Goal: Task Accomplishment & Management: Complete application form

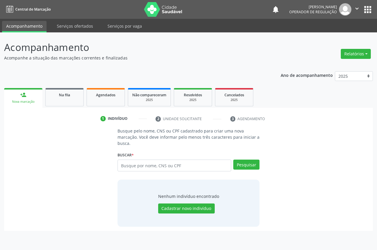
click at [25, 96] on div "person_add" at bounding box center [23, 95] width 6 height 6
drag, startPoint x: 180, startPoint y: 167, endPoint x: 175, endPoint y: 152, distance: 16.0
click at [180, 166] on input "text" at bounding box center [175, 166] width 114 height 12
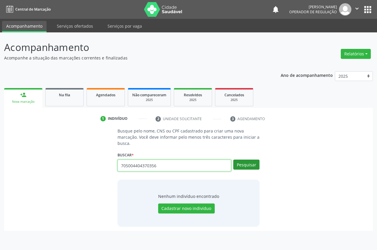
type input "705004404370356"
click at [246, 163] on button "Pesquisar" at bounding box center [247, 165] width 26 height 10
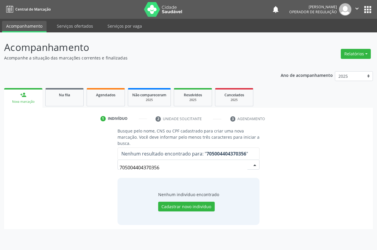
click at [28, 102] on div "Nova marcação" at bounding box center [23, 102] width 30 height 4
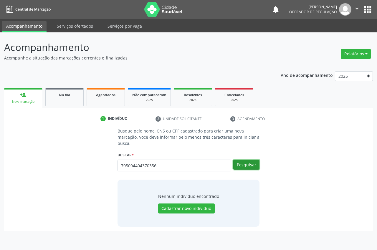
click at [245, 164] on button "Pesquisar" at bounding box center [247, 165] width 26 height 10
type input "7"
type input "705004404370356"
click at [255, 163] on button "Pesquisar" at bounding box center [247, 165] width 26 height 10
click at [197, 211] on button "Cadastrar novo indivíduo" at bounding box center [186, 209] width 57 height 10
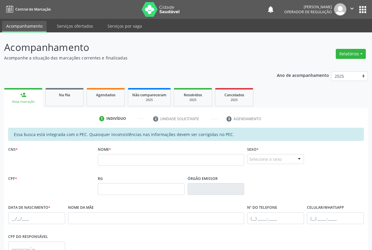
click at [32, 161] on div "CNS *" at bounding box center [52, 159] width 90 height 29
click at [31, 158] on div "CNS *" at bounding box center [52, 159] width 90 height 29
click at [128, 160] on input "text" at bounding box center [171, 160] width 147 height 12
type input "n"
type input "[PERSON_NAME]"
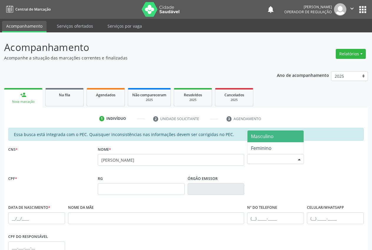
click at [277, 163] on div "Selecione o sexo" at bounding box center [275, 159] width 57 height 10
click at [270, 139] on span "Masculino" at bounding box center [262, 136] width 23 height 6
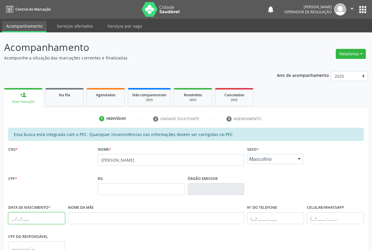
click at [14, 216] on input "text" at bounding box center [36, 219] width 57 height 12
type input "[DATE]"
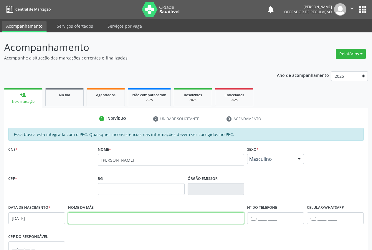
click at [78, 220] on input "text" at bounding box center [156, 219] width 177 height 12
type input "[PERSON_NAME]"
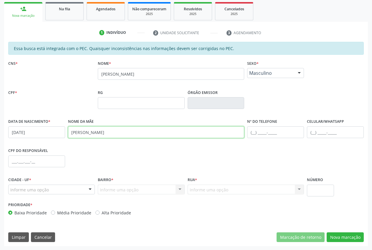
scroll to position [86, 0]
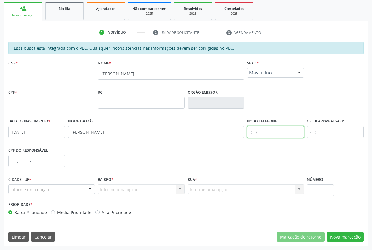
click at [257, 131] on input "text" at bounding box center [275, 132] width 57 height 12
type input "[PHONE_NUMBER]"
click at [54, 189] on div "Informe uma opção" at bounding box center [51, 190] width 87 height 10
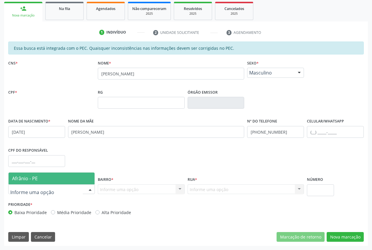
click at [41, 178] on span "Afrânio - PE" at bounding box center [52, 179] width 86 height 12
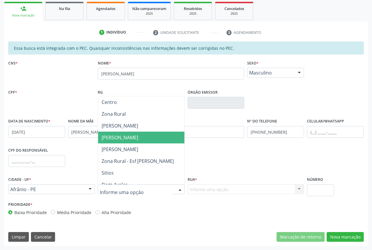
click at [149, 142] on span "[PERSON_NAME]" at bounding box center [141, 138] width 86 height 12
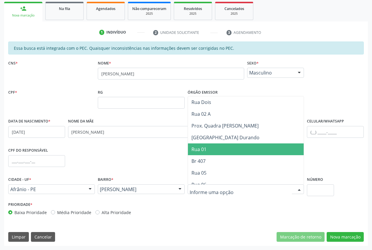
click at [236, 152] on span "Rua 01" at bounding box center [246, 150] width 116 height 12
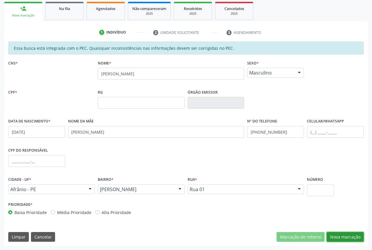
click at [344, 236] on button "Nova marcação" at bounding box center [345, 237] width 37 height 10
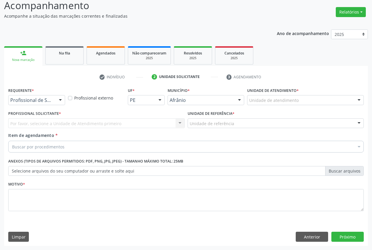
scroll to position [42, 0]
click at [317, 101] on div "Unidade de atendimento" at bounding box center [305, 100] width 117 height 10
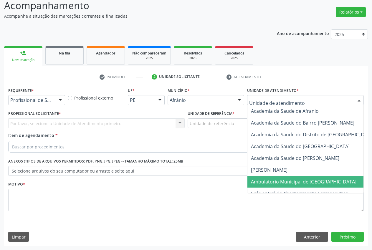
click at [293, 178] on span "Ambulatorio Municipal de [GEOGRAPHIC_DATA]" at bounding box center [320, 182] width 144 height 12
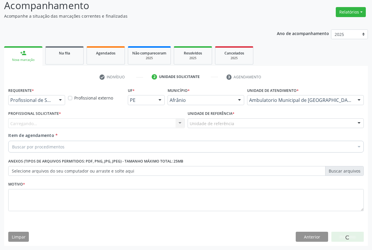
click at [239, 125] on div "Unidade de referência" at bounding box center [276, 124] width 177 height 10
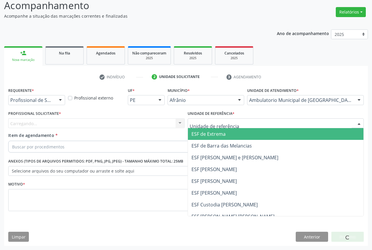
click at [239, 133] on span "ESF de Extrema" at bounding box center [276, 134] width 176 height 12
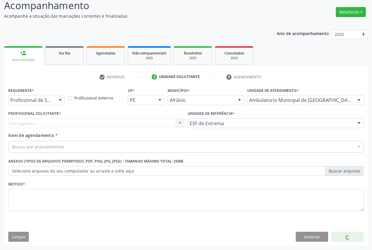
click at [173, 125] on div "Carregando... Nenhum resultado encontrado para: " " Não há nenhuma opção para s…" at bounding box center [96, 124] width 177 height 10
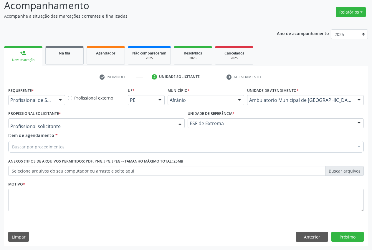
click at [180, 121] on div at bounding box center [180, 124] width 9 height 10
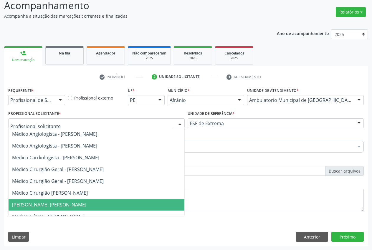
click at [86, 206] on span "[PERSON_NAME] [PERSON_NAME]" at bounding box center [49, 205] width 74 height 6
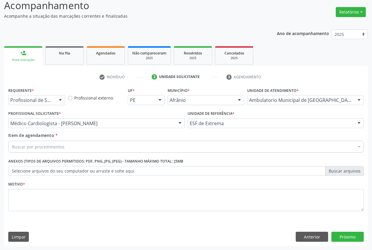
drag, startPoint x: 77, startPoint y: 147, endPoint x: 78, endPoint y: 150, distance: 3.2
click at [77, 147] on div "Buscar por procedimentos" at bounding box center [186, 147] width 356 height 12
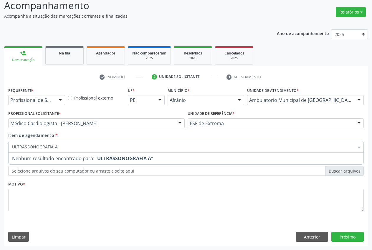
type input "ULTRASSONOGRAFIA"
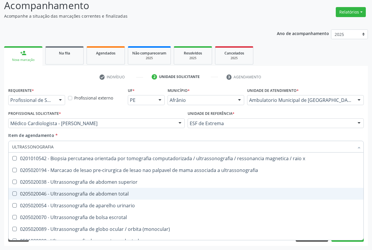
click at [75, 195] on div "0205020046 - Ultrassonografia de abdomen total" at bounding box center [186, 194] width 348 height 5
checkbox total "true"
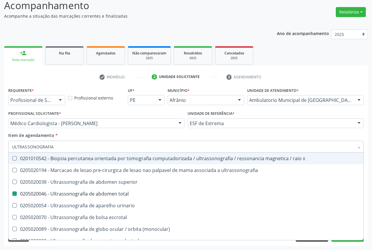
click at [85, 136] on div "Item de agendamento * ULTRASSONOGRAFIA Desfazer seleção 0201010542 - Biopsia pe…" at bounding box center [186, 141] width 356 height 19
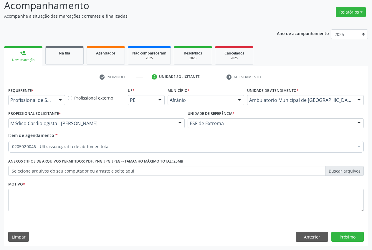
checkbox total "true"
checkbox preenchida\) "false"
click at [50, 217] on div "Motivo *" at bounding box center [186, 200] width 359 height 40
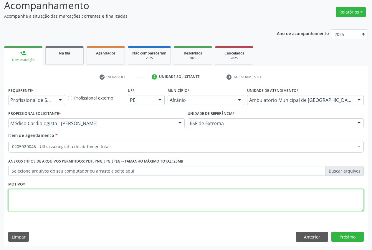
click at [19, 202] on textarea at bounding box center [186, 200] width 356 height 22
type textarea "."
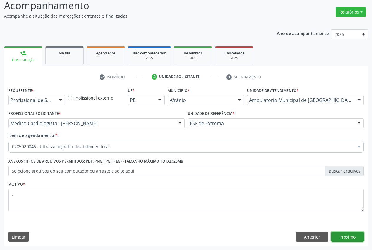
click at [346, 234] on button "Próximo" at bounding box center [348, 237] width 32 height 10
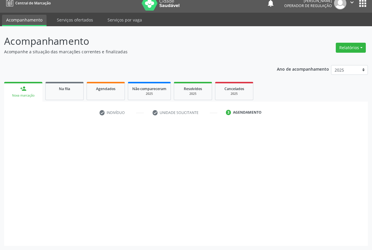
scroll to position [6, 0]
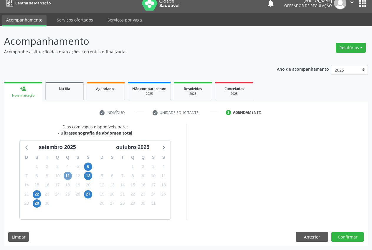
click at [70, 176] on span "11" at bounding box center [68, 176] width 8 height 8
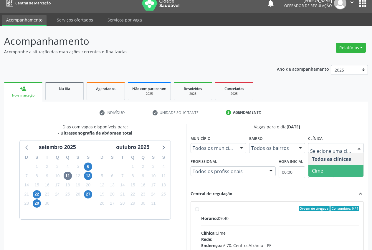
click at [341, 170] on span "Cime" at bounding box center [336, 171] width 55 height 12
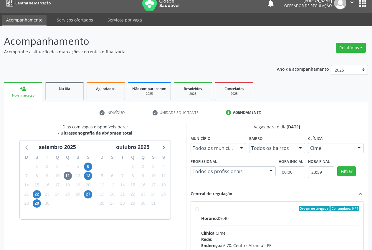
click at [196, 212] on div "Ordem de chegada Consumidos: 0 / 1 Horário: 09:40 Clínica: Cime Rede: -- Endere…" at bounding box center [277, 251] width 165 height 91
radio input "true"
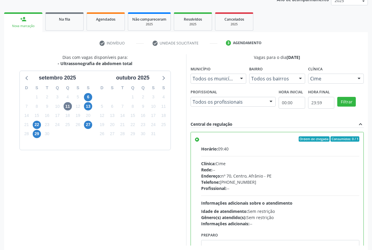
scroll to position [102, 0]
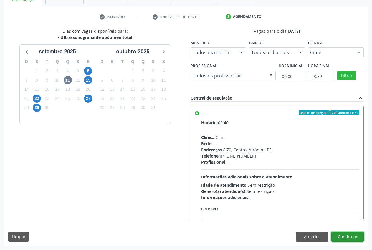
click at [360, 234] on button "Confirmar" at bounding box center [348, 237] width 32 height 10
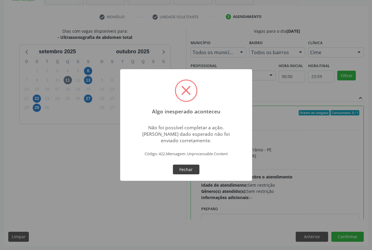
click at [190, 169] on button "Fechar" at bounding box center [186, 170] width 27 height 10
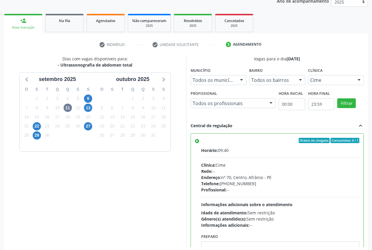
scroll to position [72, 0]
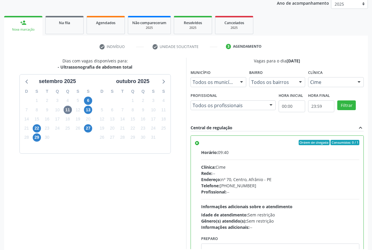
click at [297, 85] on div at bounding box center [300, 83] width 9 height 10
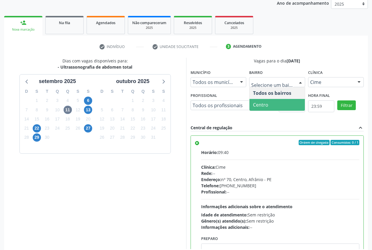
click at [280, 106] on span "Centro" at bounding box center [277, 105] width 55 height 12
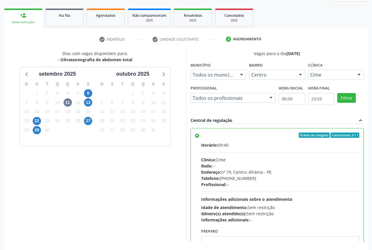
scroll to position [102, 0]
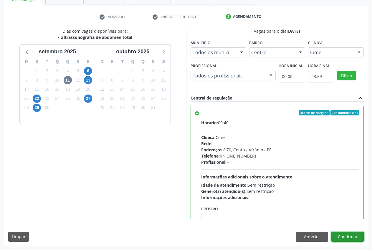
click at [345, 234] on button "Confirmar" at bounding box center [348, 237] width 32 height 10
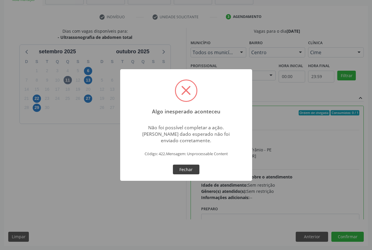
click at [191, 172] on button "Fechar" at bounding box center [186, 170] width 27 height 10
